Goal: Task Accomplishment & Management: Use online tool/utility

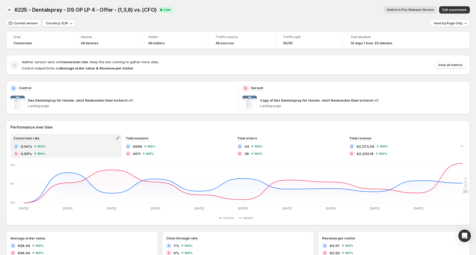
click at [12, 6] on button "Back" at bounding box center [9, 9] width 7 height 7
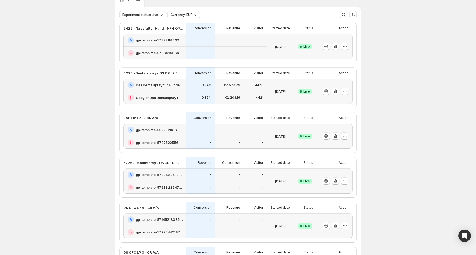
scroll to position [38, 0]
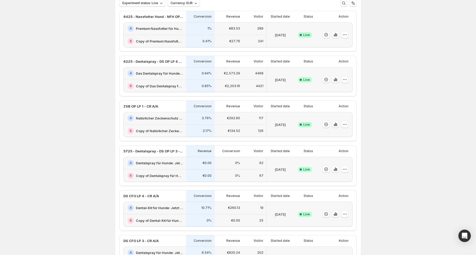
click at [257, 32] on div "289" at bounding box center [254, 28] width 23 height 13
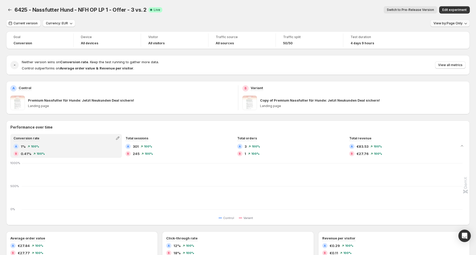
click at [451, 22] on span "View by: Page Only" at bounding box center [448, 23] width 29 height 4
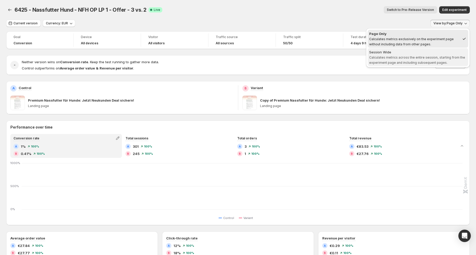
click at [424, 60] on span "Session Wide Calculates metrics across the entire session, starting from the ex…" at bounding box center [419, 57] width 98 height 15
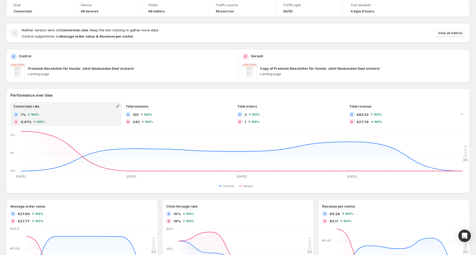
scroll to position [32, 0]
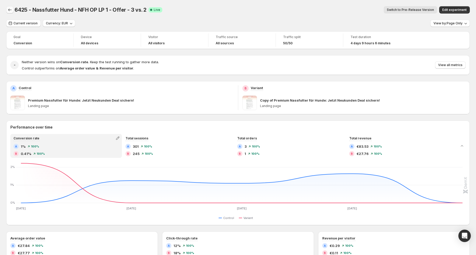
click at [12, 10] on icon "Back" at bounding box center [9, 9] width 5 height 5
